Goal: Transaction & Acquisition: Purchase product/service

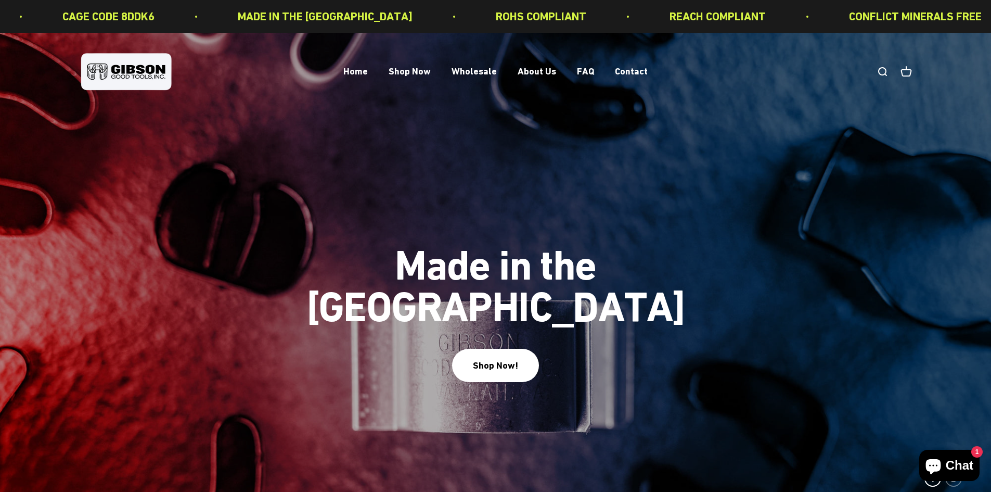
click at [882, 71] on link "Open search" at bounding box center [882, 71] width 11 height 11
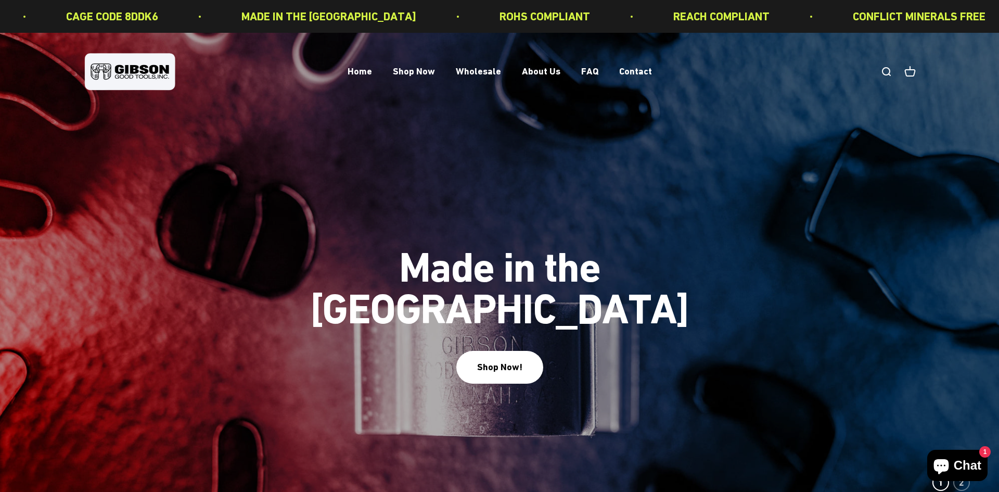
paste input "******"
type input "******"
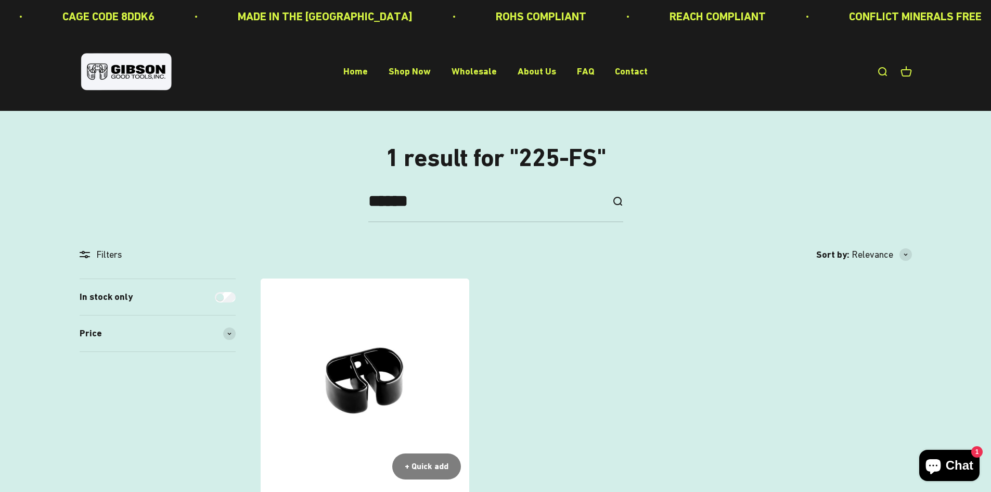
click at [342, 366] on img at bounding box center [365, 382] width 209 height 209
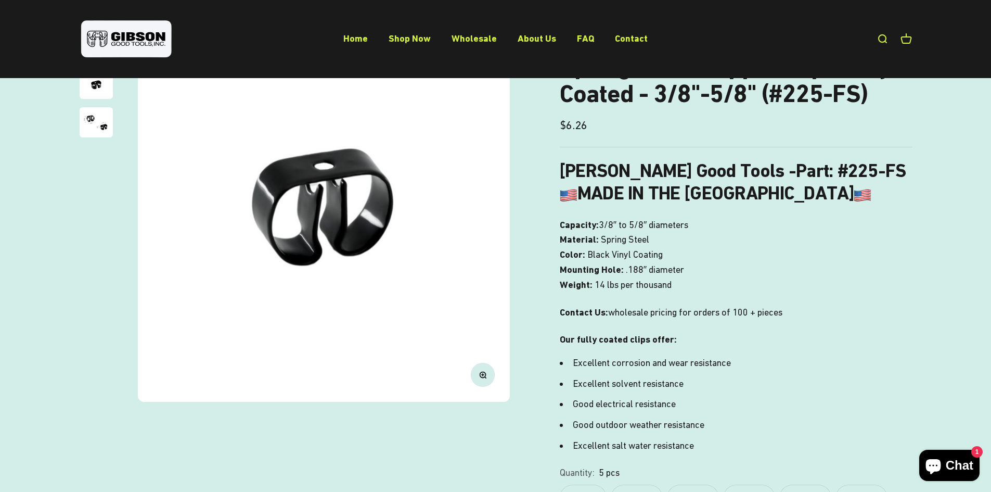
scroll to position [156, 0]
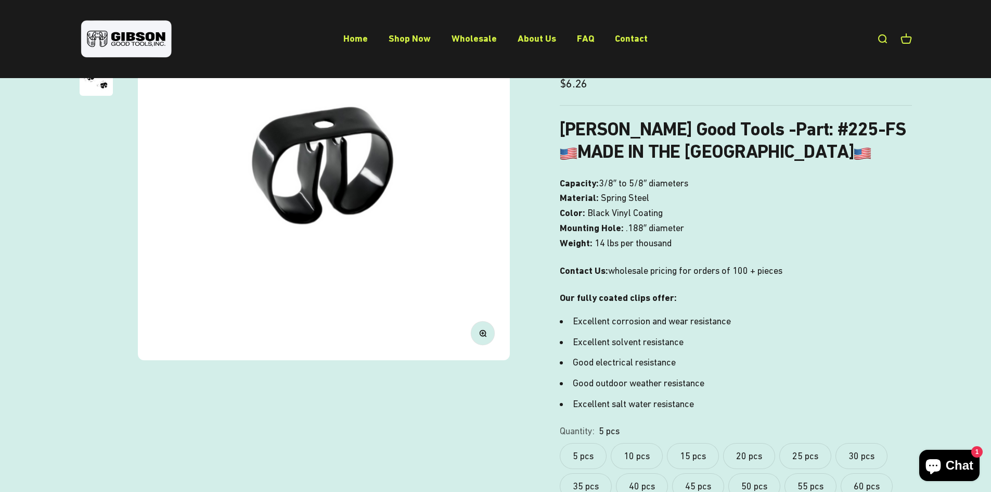
click at [955, 468] on span "Chat" at bounding box center [960, 465] width 28 height 16
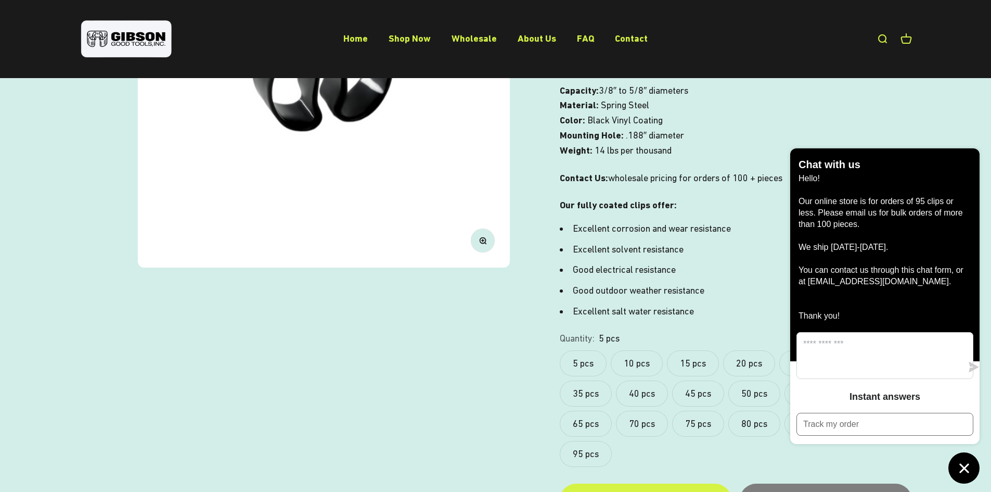
scroll to position [312, 0]
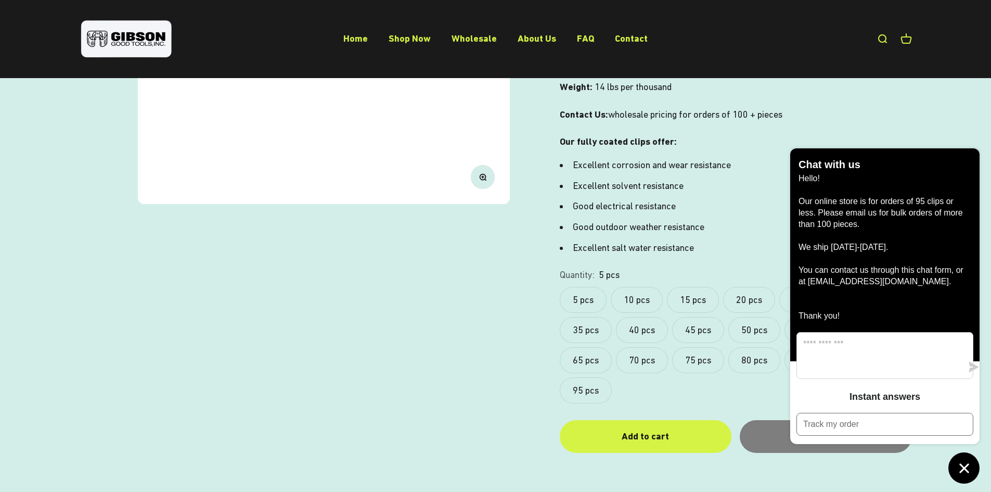
drag, startPoint x: 915, startPoint y: 294, endPoint x: 830, endPoint y: 304, distance: 86.5
click at [808, 298] on p "Hello! Our online store is for orders of 95 clips or less. Please email us for …" at bounding box center [885, 247] width 173 height 149
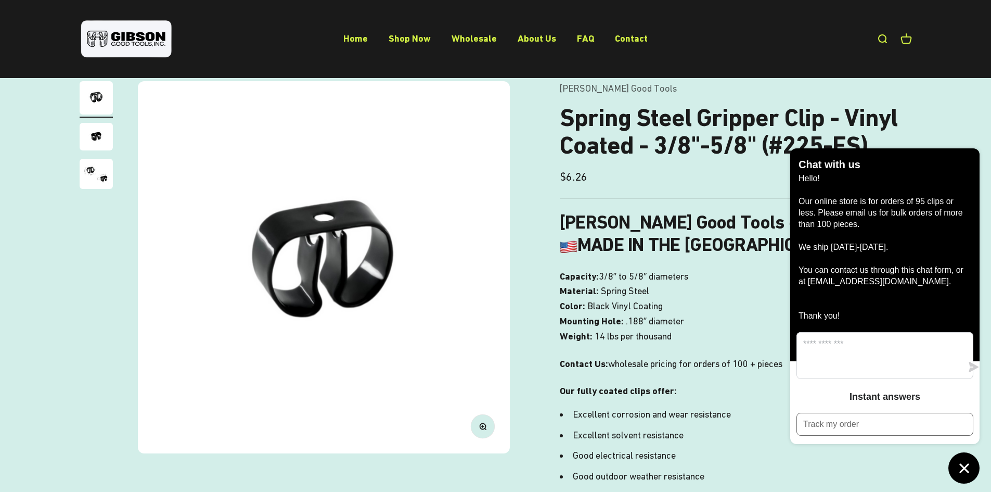
scroll to position [52, 0]
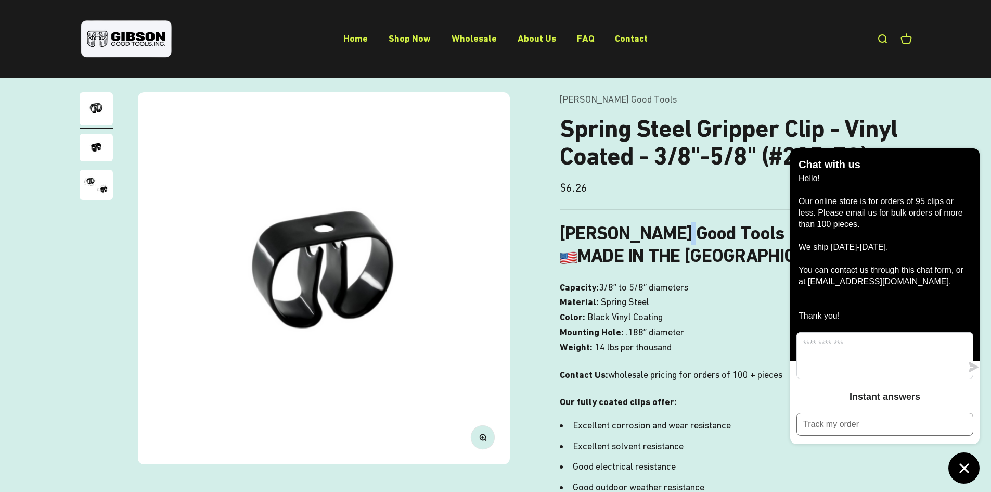
click at [679, 224] on b "Gibson Good Tools - Part" at bounding box center [694, 233] width 269 height 22
click at [972, 465] on button "Chat window" at bounding box center [964, 467] width 31 height 31
